Goal: Information Seeking & Learning: Learn about a topic

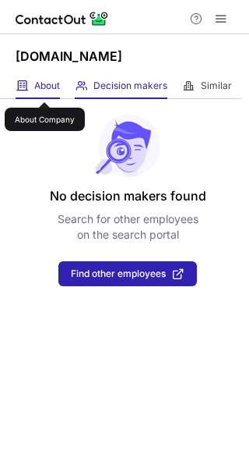
click at [44, 88] on span "About" at bounding box center [47, 86] width 26 height 12
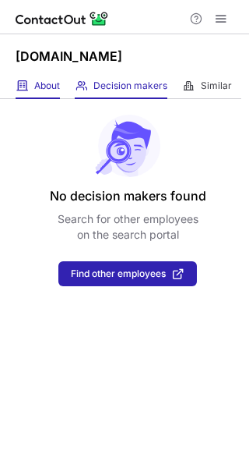
click at [41, 94] on div "About About Company" at bounding box center [38, 86] width 44 height 26
